Goal: Task Accomplishment & Management: Complete application form

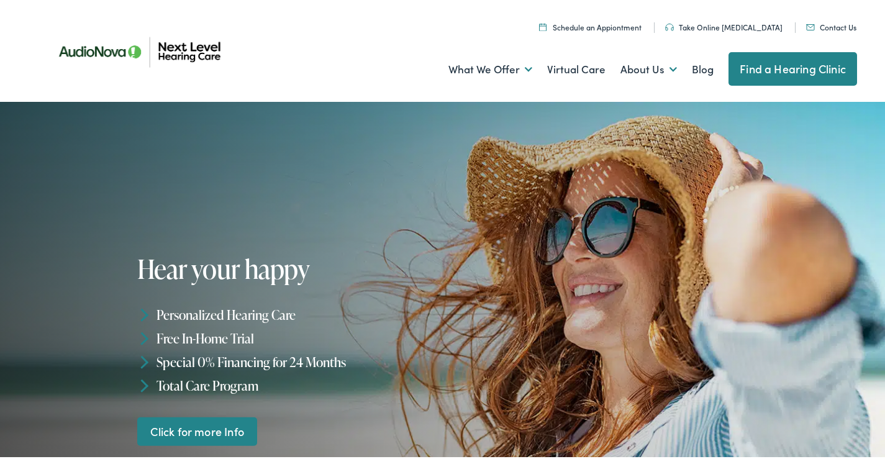
click at [820, 22] on link "Contact Us" at bounding box center [831, 24] width 50 height 11
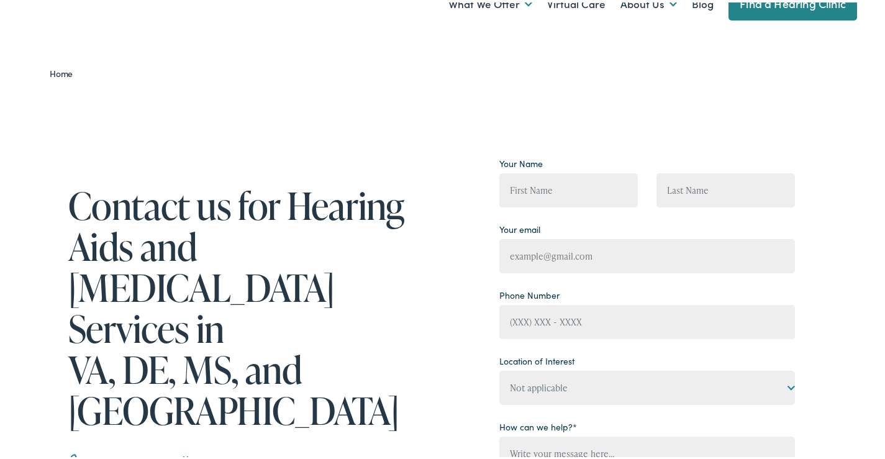
scroll to position [104, 0]
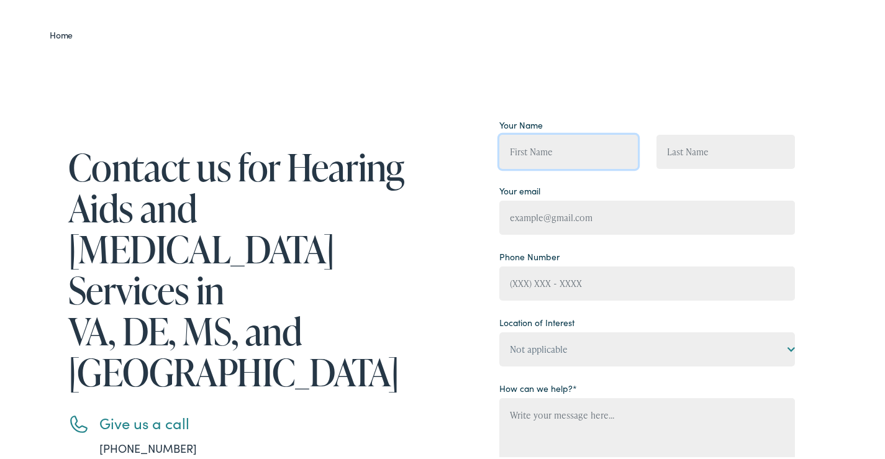
click at [561, 138] on input "Contact form" at bounding box center [568, 149] width 138 height 34
type input "[PERSON_NAME]"
type input "[PERSON_NAME][EMAIL_ADDRESS][DOMAIN_NAME]"
type input "[PHONE_NUMBER]"
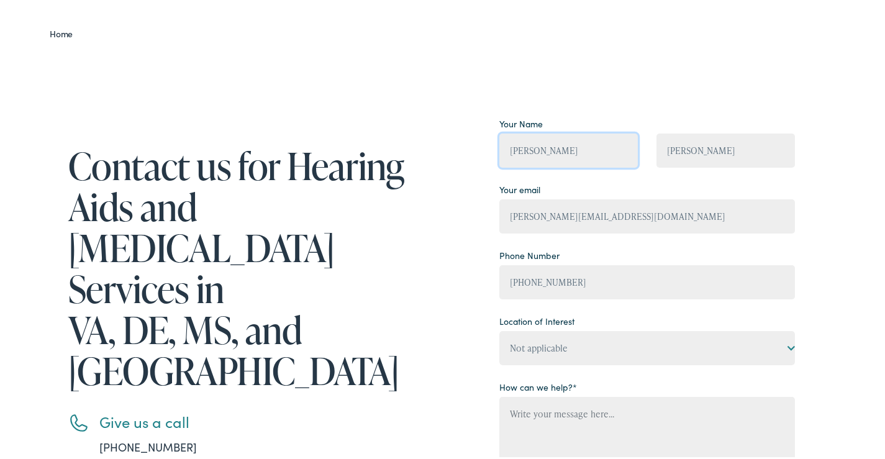
scroll to position [310, 0]
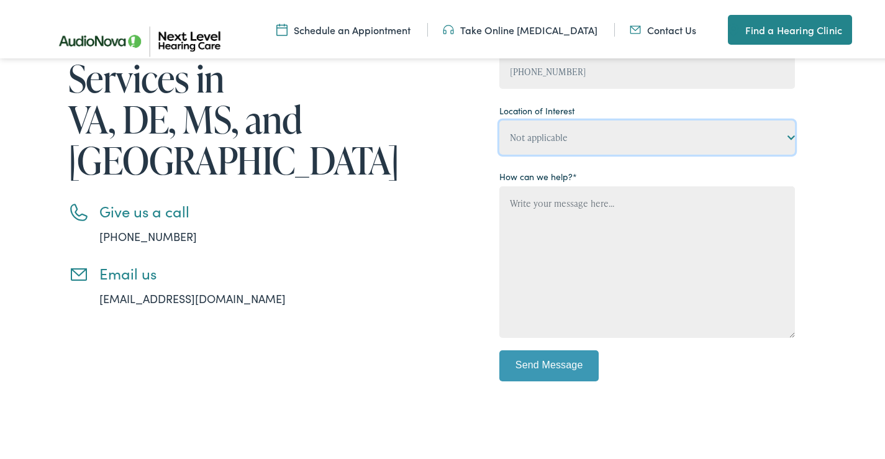
click at [586, 135] on select "Not applicable Next Level Hearing Care, [GEOGRAPHIC_DATA] Next Level Hearing Ca…" at bounding box center [646, 135] width 295 height 34
select select "Next Level Hearing Care, Seaford"
click at [499, 118] on select "Not applicable Next Level Hearing Care, [GEOGRAPHIC_DATA] Next Level Hearing Ca…" at bounding box center [646, 135] width 295 height 34
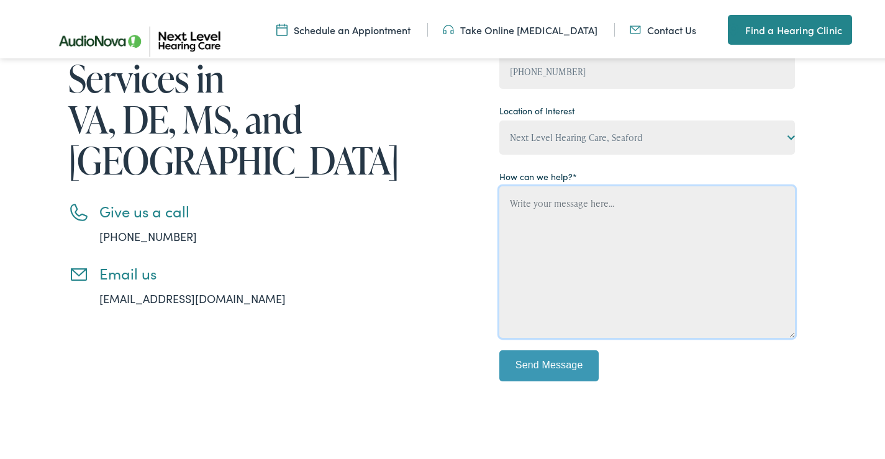
click at [587, 225] on textarea "Contact form" at bounding box center [646, 259] width 295 height 151
paste textarea "Beloved Website Owner, In [DATE] digital world, the right app can set your busi…"
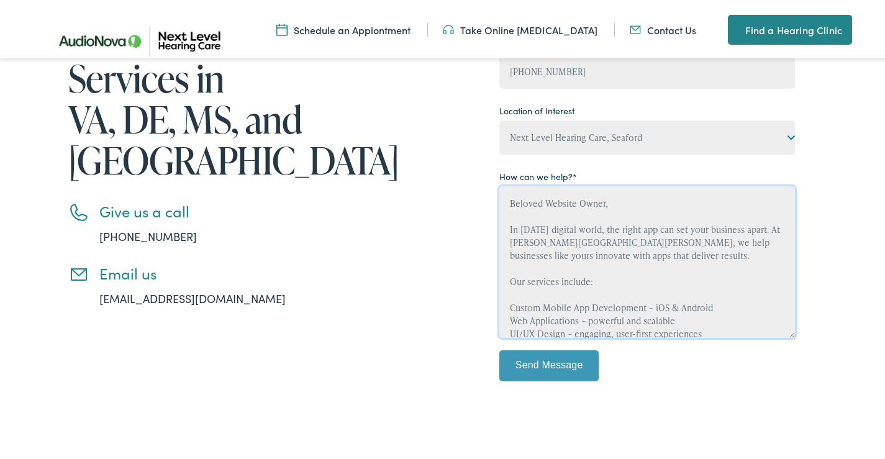
scroll to position [185, 0]
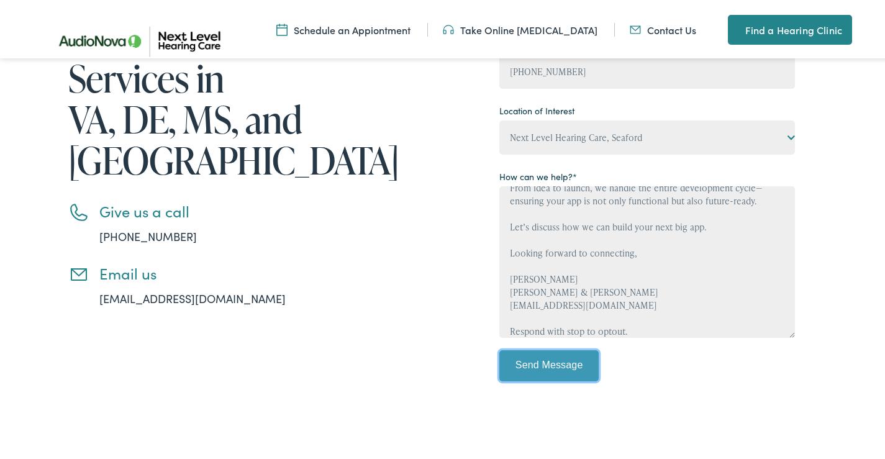
click at [557, 372] on input "Send Message" at bounding box center [548, 363] width 99 height 31
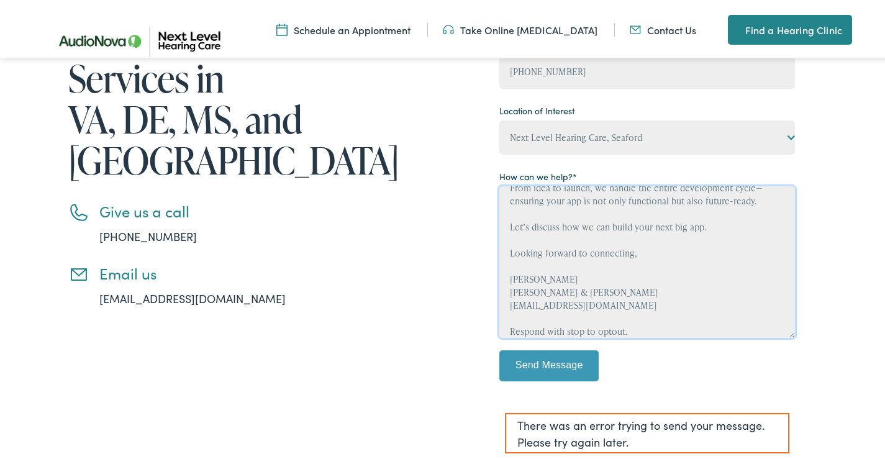
click at [582, 300] on textarea "Beloved Website Owner, In [DATE] digital world, the right app can set your busi…" at bounding box center [646, 259] width 295 height 151
type textarea "Beloved Website Owner, In [DATE] digital world, the right app can set your busi…"
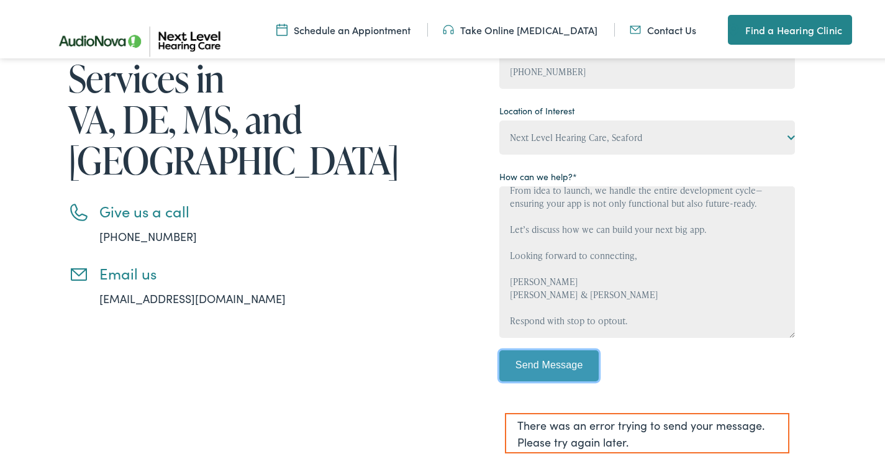
click at [561, 356] on input "Send Message" at bounding box center [548, 363] width 99 height 31
